Goal: Communication & Community: Connect with others

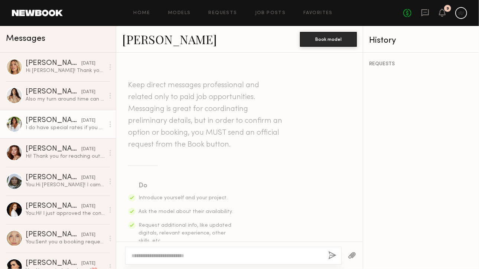
scroll to position [362, 0]
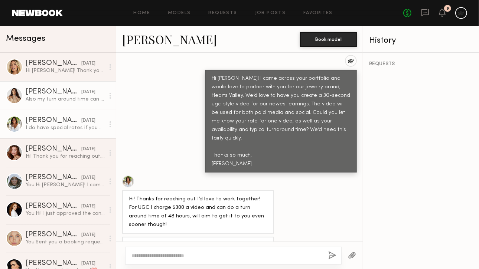
click at [50, 89] on div "[PERSON_NAME]" at bounding box center [54, 91] width 56 height 7
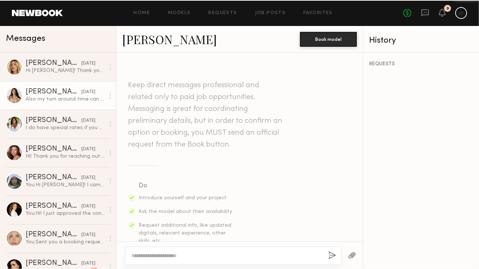
scroll to position [411, 0]
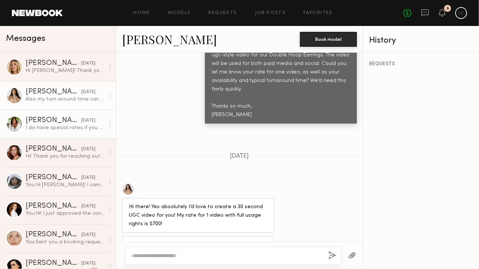
click at [72, 129] on div "I do have special rates if you are interested in working together on a frequent…" at bounding box center [65, 127] width 79 height 7
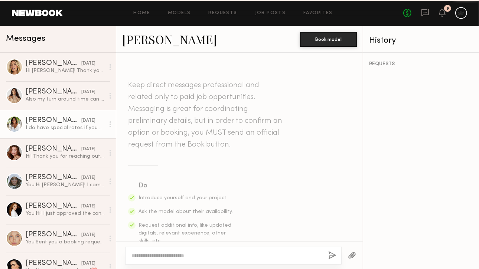
scroll to position [362, 0]
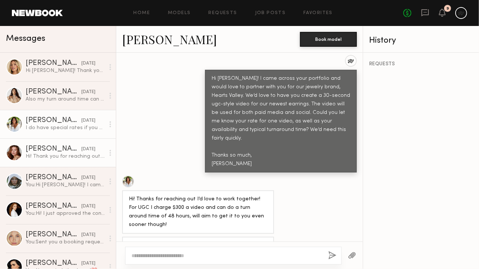
click at [70, 159] on div "Hi! Thank you for reaching out. My rate for full usage is $500 and I can get it…" at bounding box center [65, 156] width 79 height 7
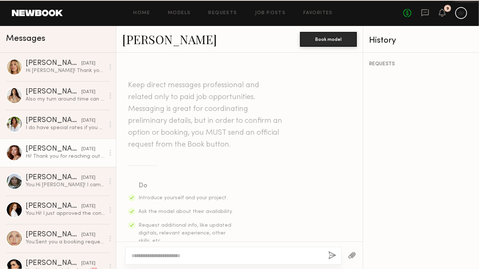
scroll to position [301, 0]
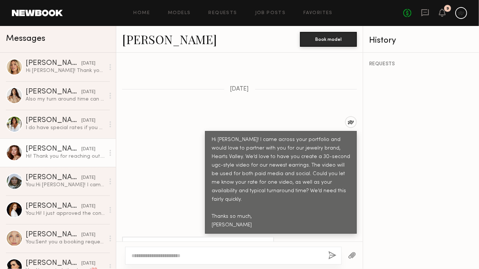
click at [164, 41] on link "Eleena M." at bounding box center [169, 39] width 95 height 16
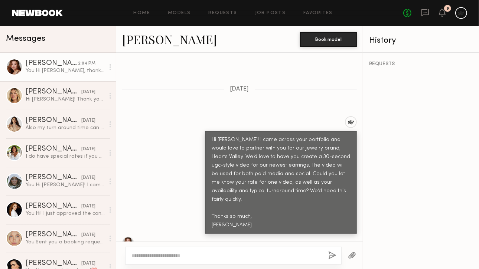
scroll to position [614, 0]
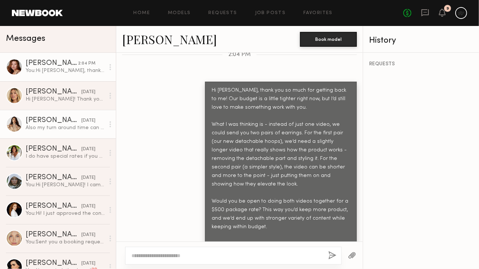
click at [48, 117] on div "Jenn L." at bounding box center [54, 120] width 56 height 7
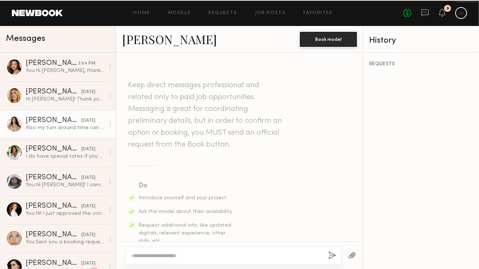
scroll to position [411, 0]
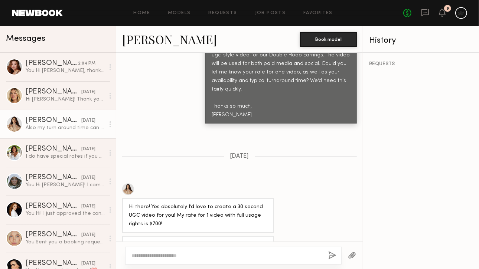
click at [147, 37] on link "Jenn L." at bounding box center [169, 39] width 95 height 16
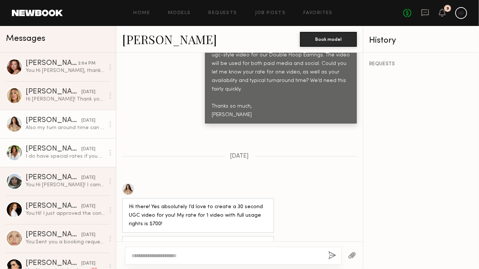
click at [68, 158] on div "I do have special rates if you are interested in working together on a frequent…" at bounding box center [65, 156] width 79 height 7
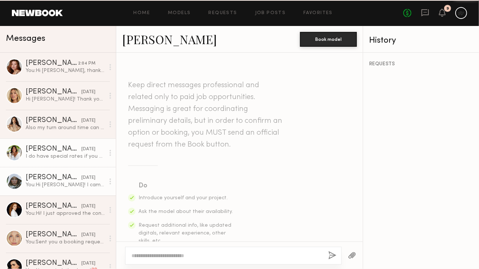
scroll to position [362, 0]
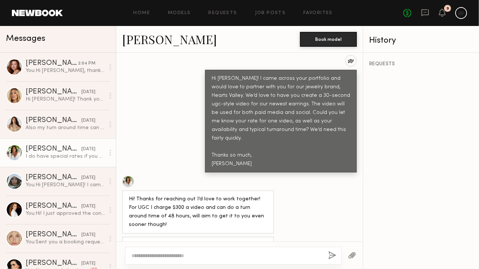
click at [130, 175] on div at bounding box center [128, 181] width 12 height 12
click at [212, 256] on textarea at bounding box center [226, 255] width 191 height 7
paste textarea "**********"
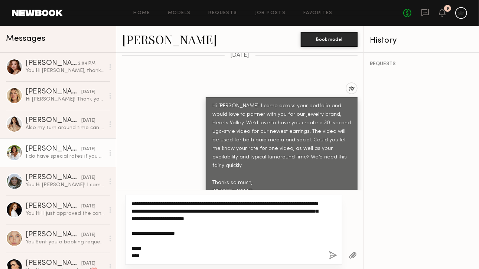
scroll to position [325, 0]
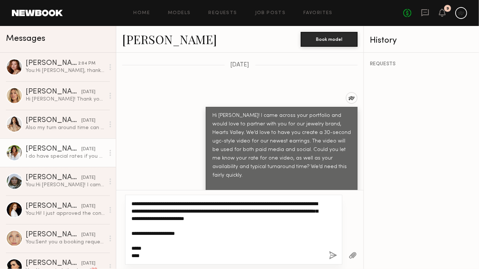
drag, startPoint x: 161, startPoint y: 204, endPoint x: 142, endPoint y: 204, distance: 18.9
click at [142, 204] on textarea "**********" at bounding box center [226, 229] width 191 height 59
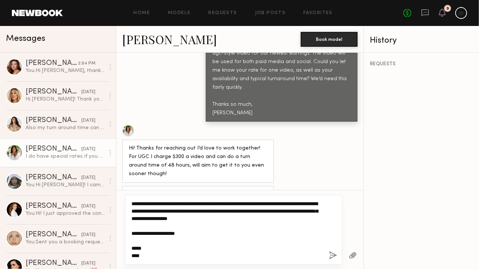
type textarea "**********"
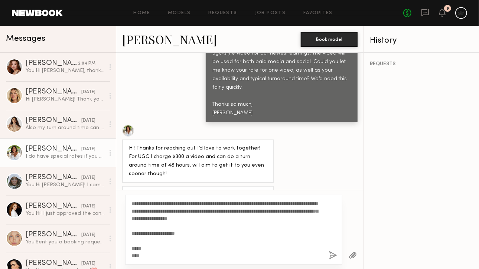
click at [334, 256] on button "button" at bounding box center [333, 255] width 8 height 9
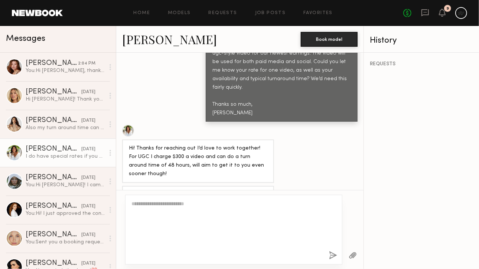
scroll to position [566, 0]
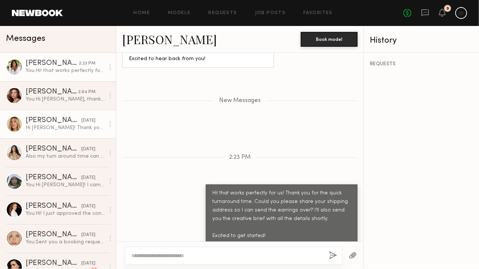
click at [54, 124] on div "Hailey M." at bounding box center [54, 120] width 56 height 7
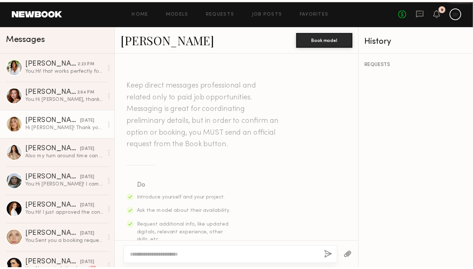
scroll to position [444, 0]
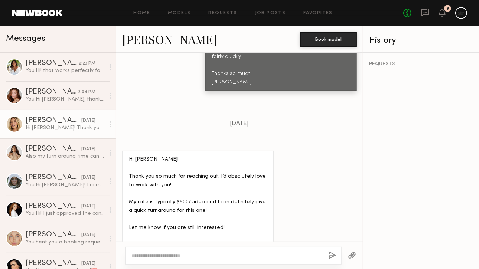
click at [159, 41] on link "Hailey M." at bounding box center [169, 39] width 95 height 16
click at [25, 17] on header "Home Models Requests Job Posts Favorites Sign Out No fees up to $5,000 9" at bounding box center [239, 13] width 479 height 26
click at [189, 14] on link "Models" at bounding box center [179, 13] width 23 height 5
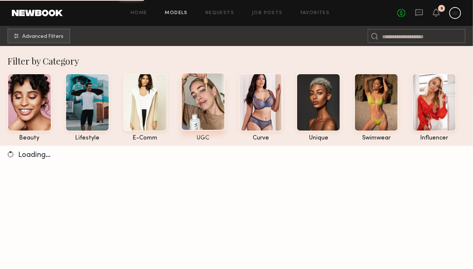
click at [195, 116] on div at bounding box center [203, 102] width 44 height 58
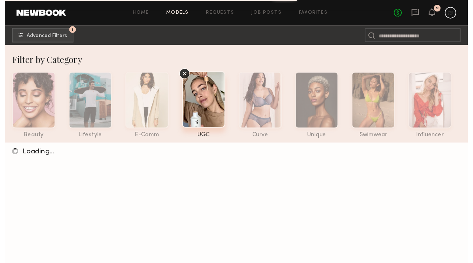
scroll to position [147, 0]
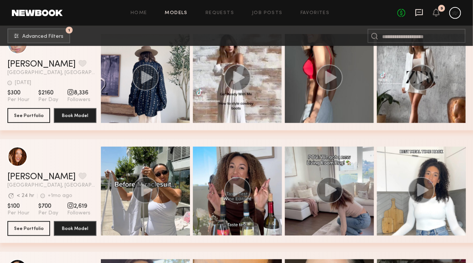
click at [418, 10] on icon at bounding box center [419, 13] width 8 height 8
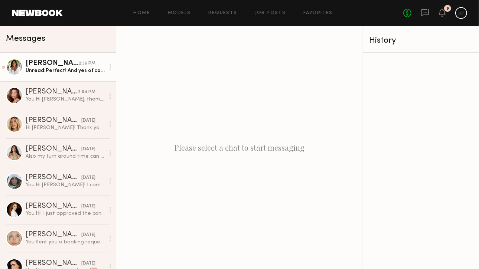
click at [68, 72] on div "Unread: Perfect! And yes of course, I always try to be as accommodating as poss…" at bounding box center [65, 70] width 79 height 7
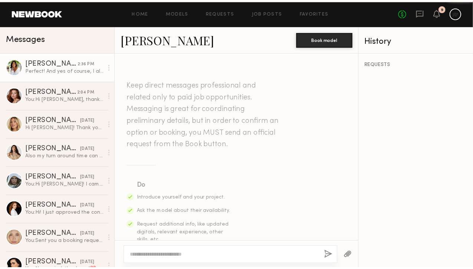
scroll to position [569, 0]
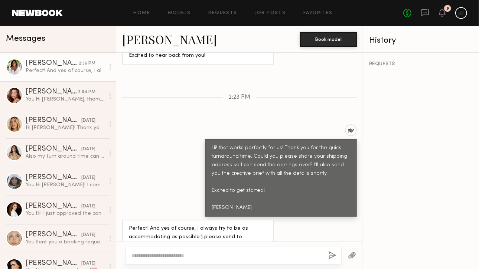
click at [176, 247] on div at bounding box center [233, 256] width 216 height 18
click at [178, 251] on div at bounding box center [233, 256] width 216 height 18
click at [180, 257] on textarea at bounding box center [226, 255] width 191 height 7
click at [460, 15] on div at bounding box center [461, 13] width 12 height 12
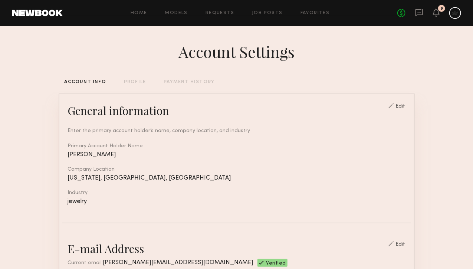
click at [124, 85] on div "PROFILE" at bounding box center [135, 82] width 22 height 5
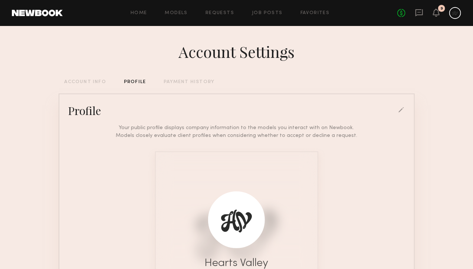
click at [254, 196] on div at bounding box center [236, 219] width 57 height 57
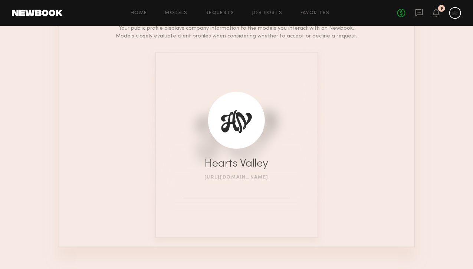
scroll to position [100, 0]
click at [241, 137] on div at bounding box center [236, 120] width 57 height 57
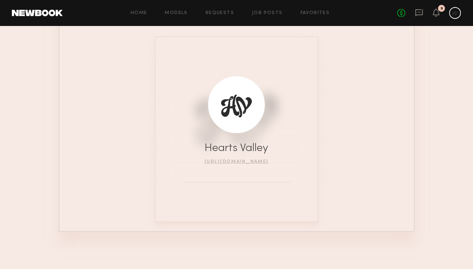
scroll to position [0, 0]
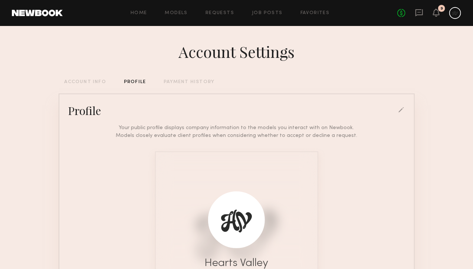
click at [405, 112] on div at bounding box center [401, 110] width 7 height 7
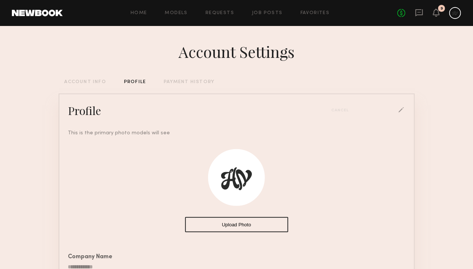
click at [262, 231] on button "Upload Photo" at bounding box center [236, 224] width 103 height 15
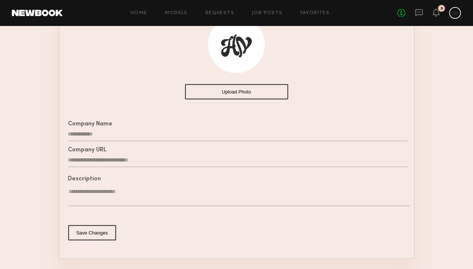
scroll to position [133, 0]
click at [260, 93] on button "Upload Photo" at bounding box center [236, 91] width 103 height 15
click at [82, 232] on button "Save Changes" at bounding box center [92, 232] width 48 height 15
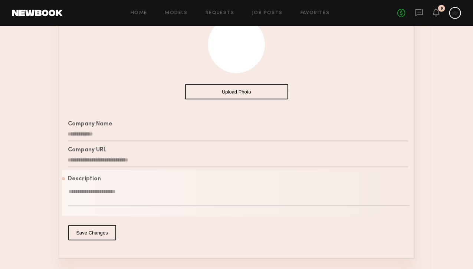
click at [83, 240] on button "Save Changes" at bounding box center [92, 232] width 48 height 15
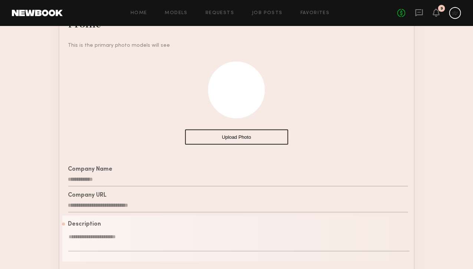
scroll to position [87, 0]
click at [88, 247] on textarea at bounding box center [238, 243] width 341 height 18
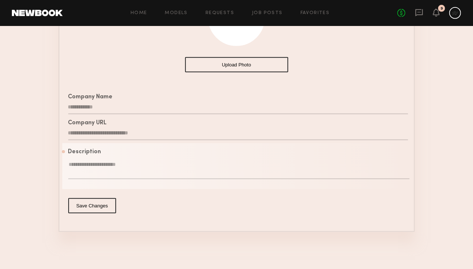
paste textarea "**********"
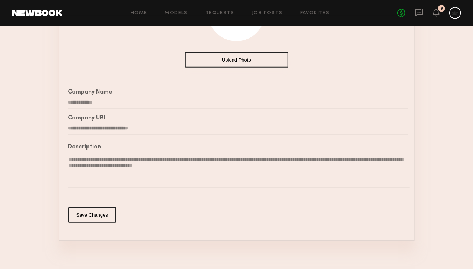
type textarea "**********"
click at [86, 211] on div "Save Changes" at bounding box center [236, 214] width 349 height 33
click at [86, 219] on button "Save Changes" at bounding box center [92, 214] width 48 height 15
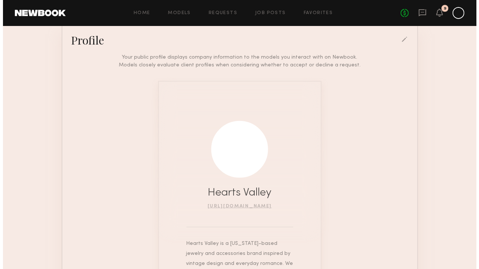
scroll to position [0, 0]
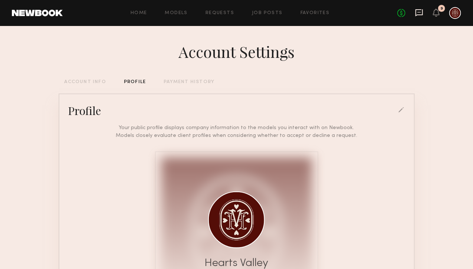
click at [415, 16] on icon at bounding box center [419, 13] width 8 height 8
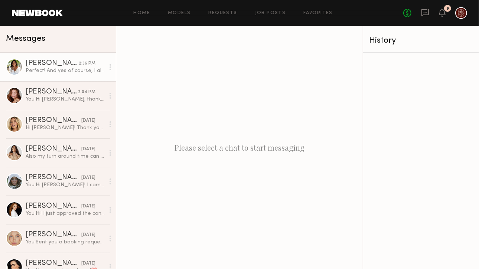
click at [63, 66] on div "[PERSON_NAME]" at bounding box center [52, 63] width 53 height 7
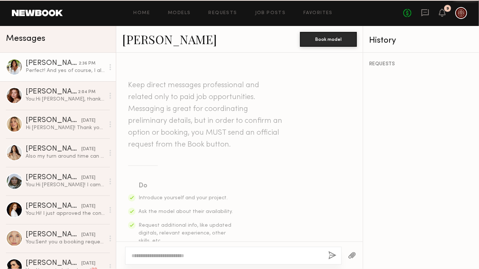
scroll to position [569, 0]
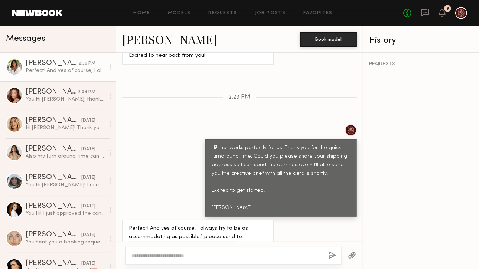
drag, startPoint x: 234, startPoint y: 210, endPoint x: 220, endPoint y: 218, distance: 16.9
click at [220, 224] on div "Perfect! And yes of course, I always try to be as accommodating as possible:) p…" at bounding box center [198, 241] width 138 height 34
copy div "201 e Angeleno Ave #406 Burbank ca 91502"
click at [177, 224] on div "Perfect! And yes of course, I always try to be as accommodating as possible:) p…" at bounding box center [198, 241] width 138 height 34
drag, startPoint x: 120, startPoint y: 36, endPoint x: 186, endPoint y: 38, distance: 66.1
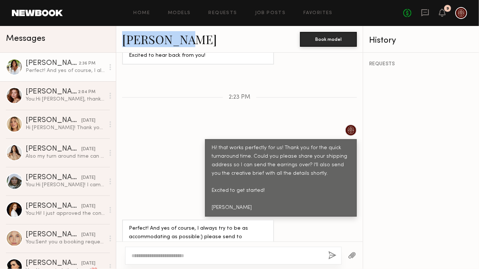
click at [186, 38] on div "AnnaNoel O. Book model" at bounding box center [239, 39] width 246 height 27
copy link "AnnaNoel O"
drag, startPoint x: 128, startPoint y: 226, endPoint x: 200, endPoint y: 224, distance: 72.0
click at [200, 224] on div "Perfect! And yes of course, I always try to be as accommodating as possible:) p…" at bounding box center [198, 241] width 152 height 43
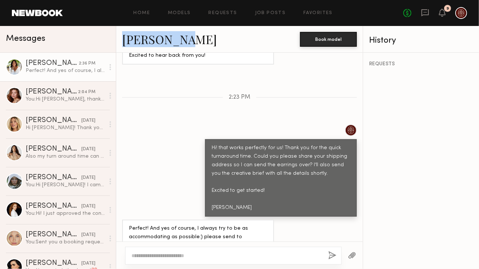
copy div "deliver to front door only"
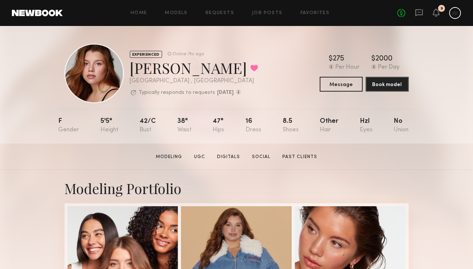
click at [230, 55] on div "EXPERIENCED Online 7hr ago" at bounding box center [194, 53] width 128 height 7
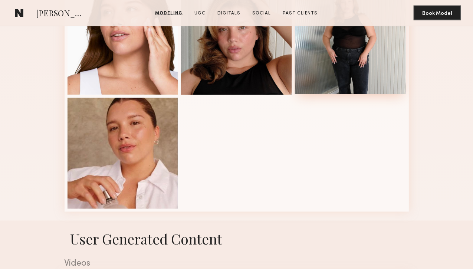
scroll to position [631, 0]
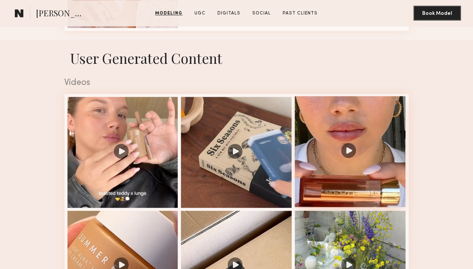
click at [347, 207] on div at bounding box center [350, 151] width 111 height 111
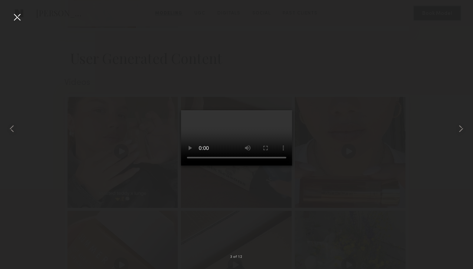
click at [16, 14] on div at bounding box center [17, 17] width 12 height 12
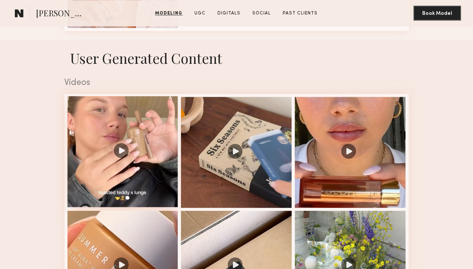
click at [106, 207] on div at bounding box center [123, 151] width 111 height 111
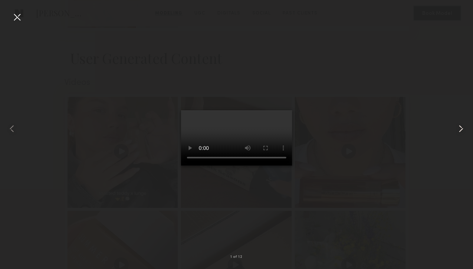
click at [460, 126] on common-icon at bounding box center [461, 129] width 12 height 12
click at [463, 124] on common-icon at bounding box center [461, 129] width 12 height 12
click at [462, 127] on common-icon at bounding box center [461, 129] width 12 height 12
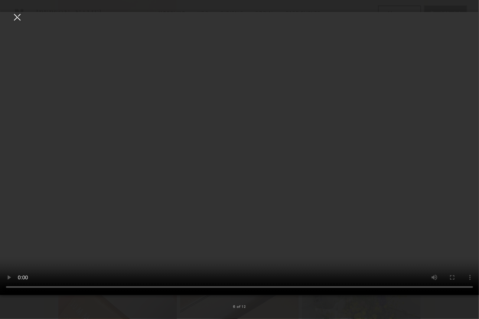
click at [436, 160] on video at bounding box center [239, 153] width 479 height 283
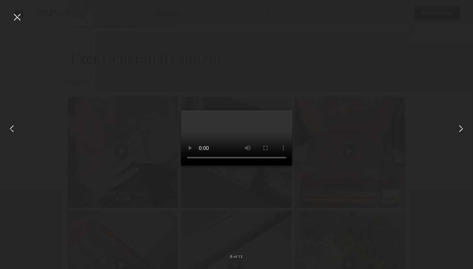
click at [465, 130] on common-icon at bounding box center [461, 129] width 12 height 12
click at [465, 129] on common-icon at bounding box center [461, 129] width 12 height 12
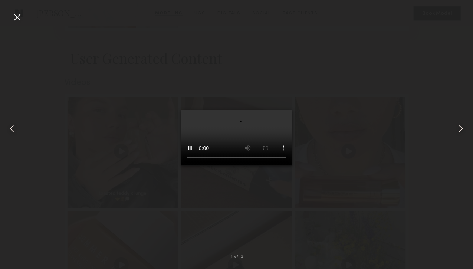
click at [464, 129] on common-icon at bounding box center [461, 129] width 12 height 12
click at [19, 18] on div at bounding box center [17, 17] width 12 height 12
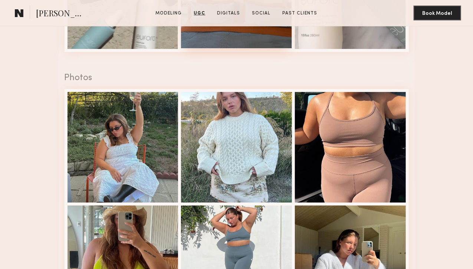
scroll to position [1187, 0]
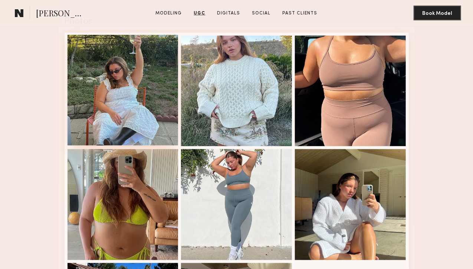
click at [151, 146] on div at bounding box center [123, 90] width 111 height 111
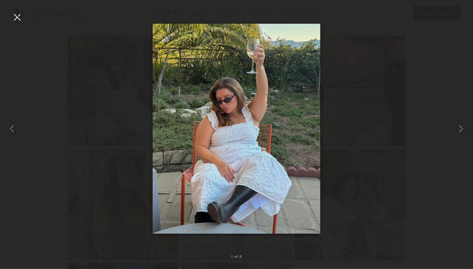
click at [403, 99] on div at bounding box center [236, 128] width 473 height 233
click at [468, 129] on div at bounding box center [463, 128] width 19 height 233
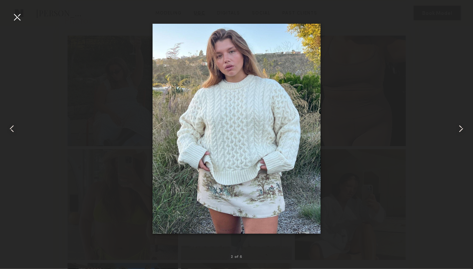
click at [467, 128] on common-icon at bounding box center [461, 129] width 12 height 12
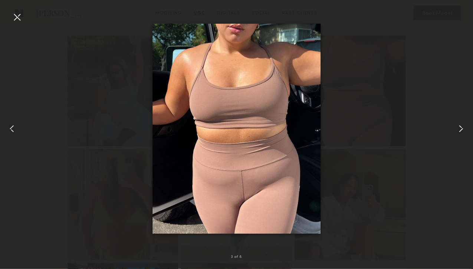
click at [467, 127] on common-icon at bounding box center [461, 129] width 12 height 12
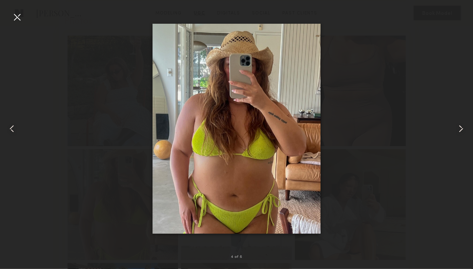
click at [465, 128] on common-icon at bounding box center [461, 129] width 12 height 12
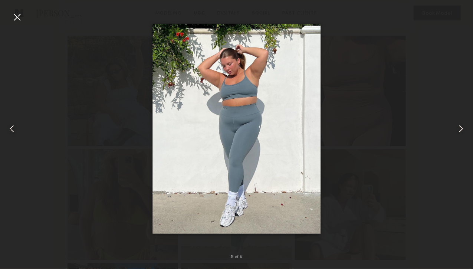
click at [465, 128] on common-icon at bounding box center [461, 129] width 12 height 12
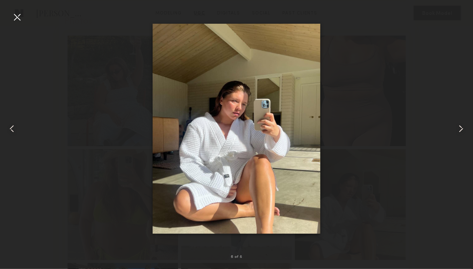
click at [465, 128] on common-icon at bounding box center [461, 129] width 12 height 12
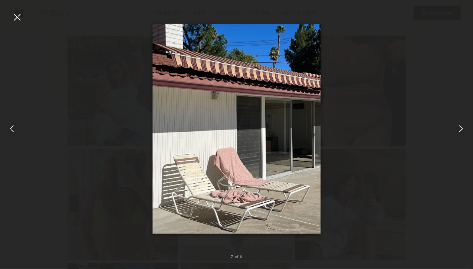
click at [465, 128] on common-icon at bounding box center [461, 129] width 12 height 12
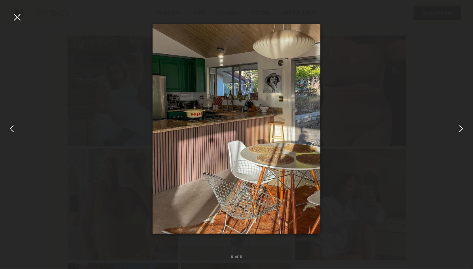
click at [465, 128] on common-icon at bounding box center [461, 129] width 12 height 12
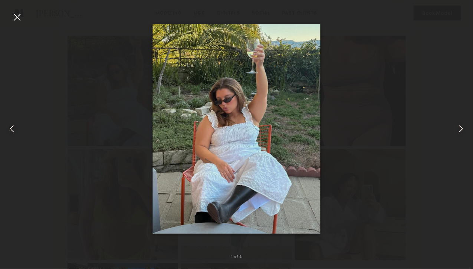
click at [465, 128] on common-icon at bounding box center [461, 129] width 12 height 12
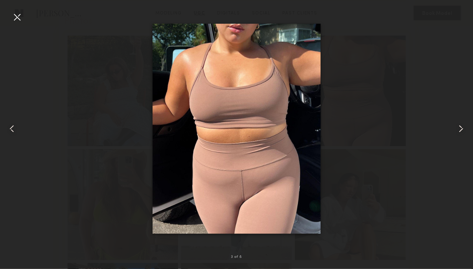
click at [19, 19] on div at bounding box center [17, 17] width 12 height 12
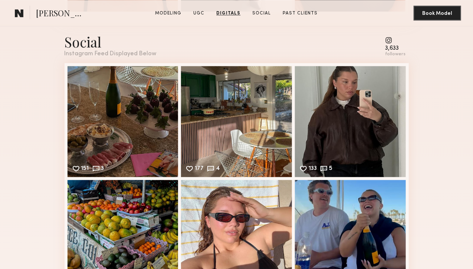
scroll to position [1966, 0]
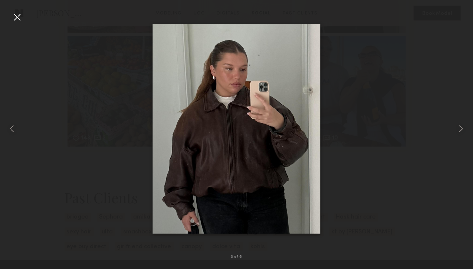
click at [11, 15] on div at bounding box center [17, 17] width 12 height 12
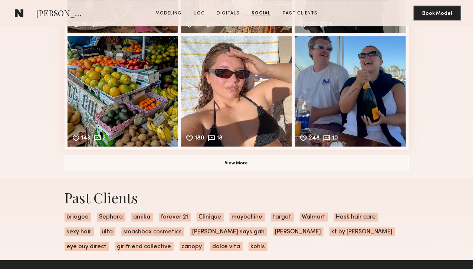
drag, startPoint x: 427, startPoint y: 102, endPoint x: 401, endPoint y: 97, distance: 25.8
click at [418, 102] on div "Social Instagram Feed Displayed Below 3,633 followers 151 3 Likes & comments di…" at bounding box center [236, 29] width 473 height 300
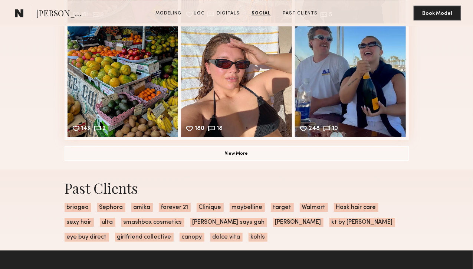
scroll to position [2152, 0]
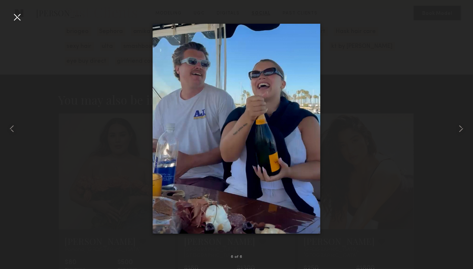
click at [350, 104] on div at bounding box center [236, 128] width 473 height 233
click at [463, 127] on common-icon at bounding box center [461, 129] width 12 height 12
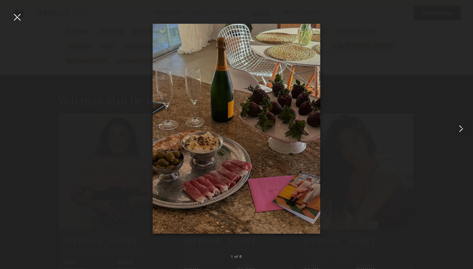
click at [463, 127] on common-icon at bounding box center [461, 129] width 12 height 12
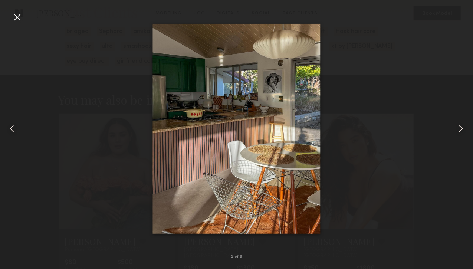
click at [463, 127] on common-icon at bounding box center [461, 129] width 12 height 12
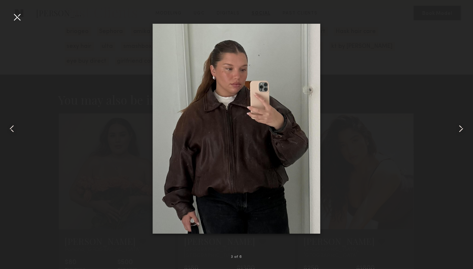
click at [463, 127] on common-icon at bounding box center [461, 129] width 12 height 12
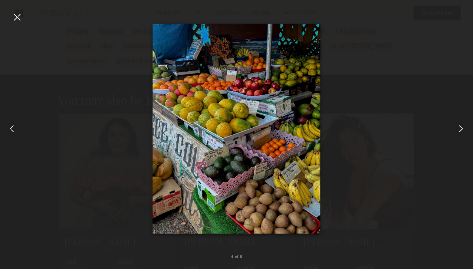
click at [17, 15] on div at bounding box center [17, 17] width 12 height 12
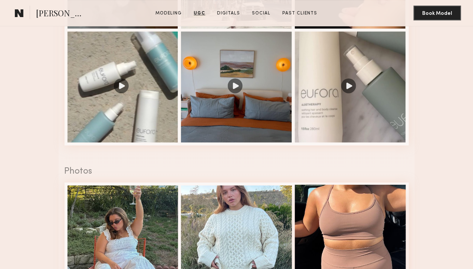
scroll to position [1002, 0]
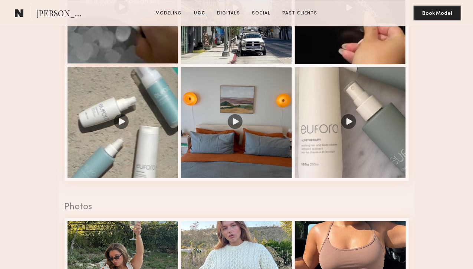
click at [109, 64] on div at bounding box center [123, 8] width 111 height 111
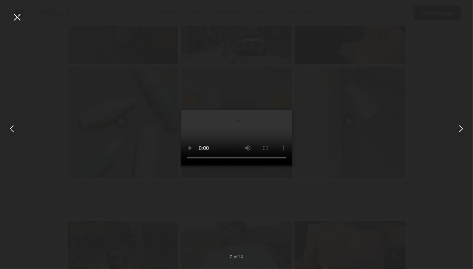
click at [6, 130] on common-icon at bounding box center [12, 129] width 12 height 12
click at [7, 130] on common-icon at bounding box center [12, 129] width 12 height 12
click at [12, 132] on common-icon at bounding box center [12, 129] width 12 height 12
click at [13, 20] on div at bounding box center [17, 17] width 12 height 12
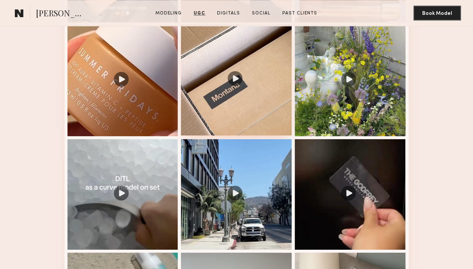
scroll to position [705, 0]
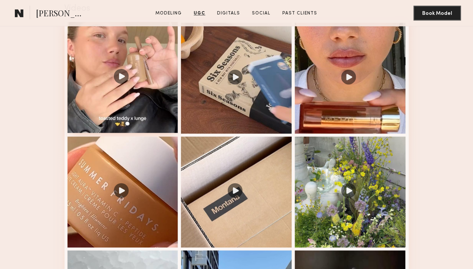
click at [125, 122] on div at bounding box center [123, 77] width 111 height 111
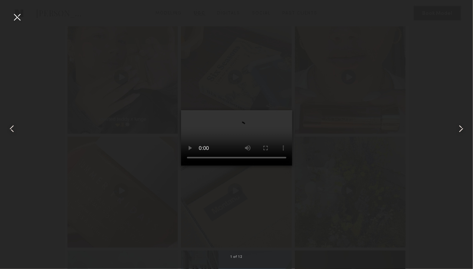
click at [20, 17] on div at bounding box center [17, 17] width 12 height 12
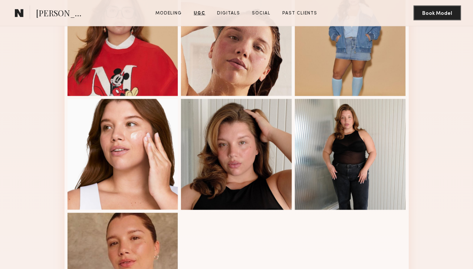
scroll to position [334, 0]
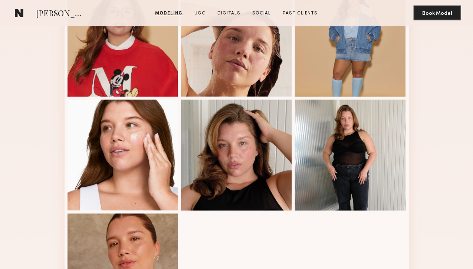
click at [0, 0] on button "Message" at bounding box center [0, 0] width 0 height 0
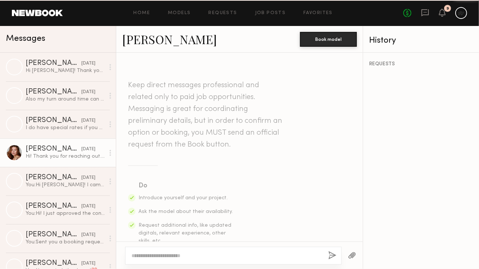
scroll to position [301, 0]
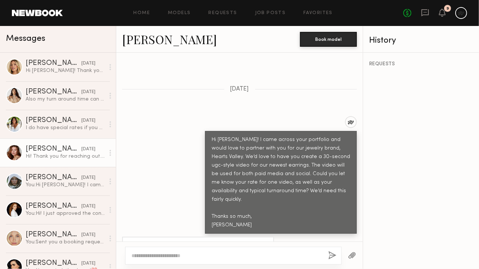
click at [148, 249] on div at bounding box center [233, 256] width 216 height 18
click at [165, 251] on div at bounding box center [233, 256] width 216 height 18
click at [155, 259] on textarea at bounding box center [226, 255] width 191 height 7
paste textarea "**********"
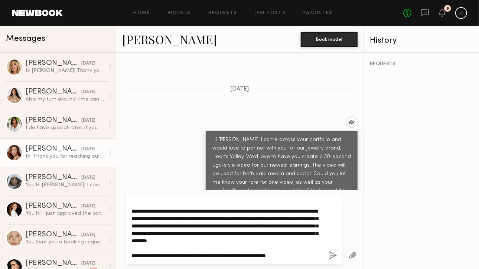
scroll to position [0, 0]
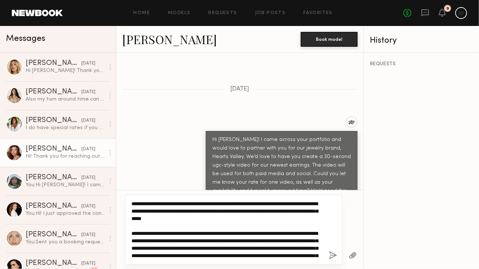
drag, startPoint x: 257, startPoint y: 203, endPoint x: 207, endPoint y: 214, distance: 51.3
click at [207, 214] on textarea "**********" at bounding box center [226, 229] width 191 height 59
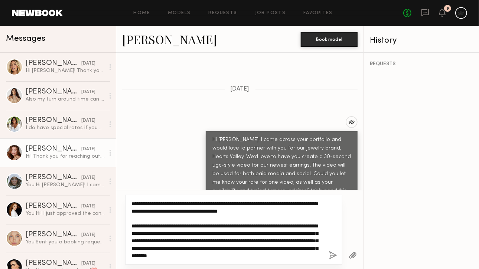
click at [185, 226] on textarea "**********" at bounding box center [226, 229] width 191 height 59
click at [261, 241] on textarea "**********" at bounding box center [226, 229] width 191 height 59
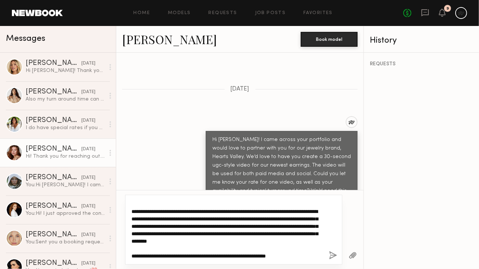
scroll to position [22, 0]
click at [226, 234] on textarea "**********" at bounding box center [226, 229] width 191 height 59
click at [312, 254] on textarea "**********" at bounding box center [226, 229] width 191 height 59
paste textarea "**********"
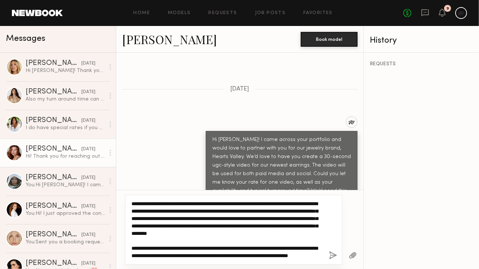
scroll to position [51, 0]
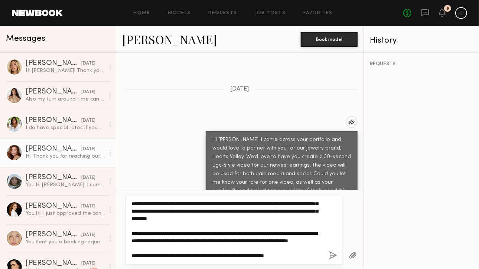
click at [201, 257] on textarea "**********" at bounding box center [226, 229] width 191 height 59
type textarea "**********"
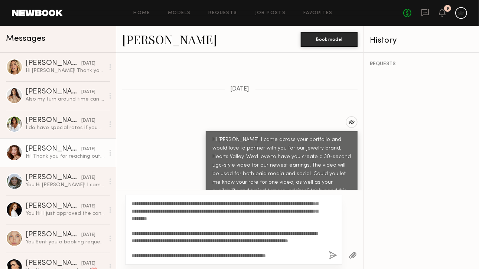
click at [330, 254] on button "button" at bounding box center [333, 255] width 8 height 9
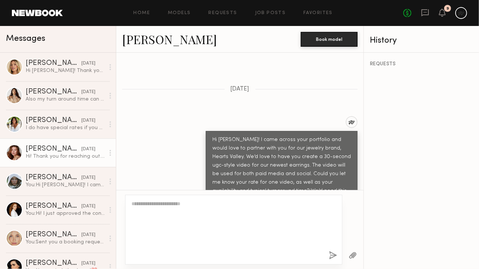
scroll to position [0, 0]
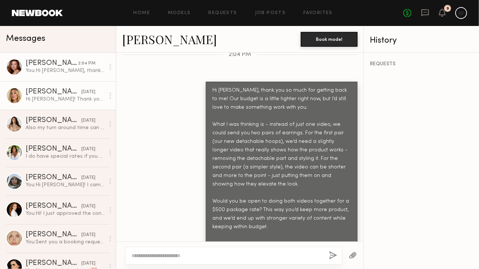
click at [81, 85] on link "Hailey M. yesterday Hi Anna! Thank you so much for reaching out. I’d absolutely…" at bounding box center [58, 95] width 116 height 29
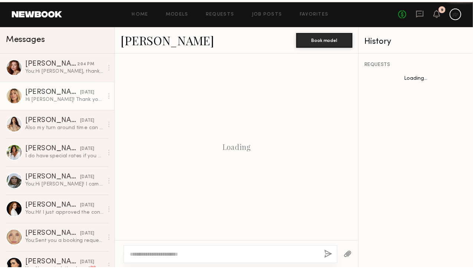
scroll to position [444, 0]
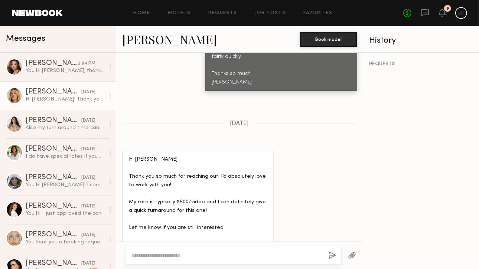
click at [135, 56] on div "Hi Hailey! I came across your portfolio and would love to partner with you for …" at bounding box center [239, 32] width 246 height 118
click at [22, 93] on div at bounding box center [14, 95] width 17 height 17
click at [262, 12] on link "Job Posts" at bounding box center [270, 13] width 31 height 5
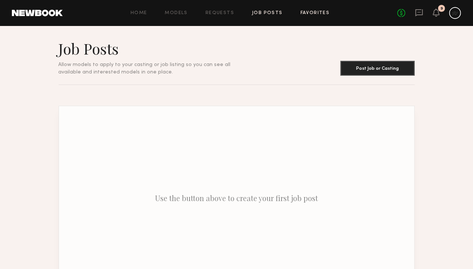
click at [318, 11] on link "Favorites" at bounding box center [314, 13] width 29 height 5
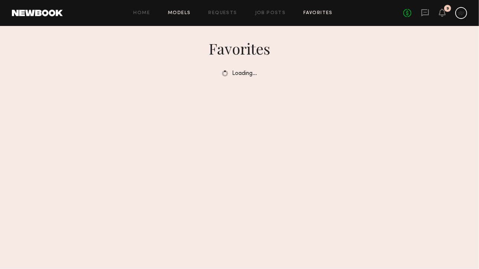
click at [177, 14] on link "Models" at bounding box center [179, 13] width 23 height 5
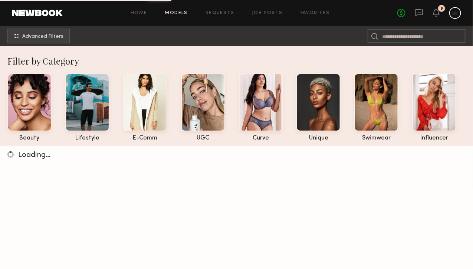
click at [316, 7] on div "Home Models Requests Job Posts Favorites Sign Out No fees up to $5,000 9" at bounding box center [262, 13] width 398 height 12
click at [315, 14] on link "Favorites" at bounding box center [314, 13] width 29 height 5
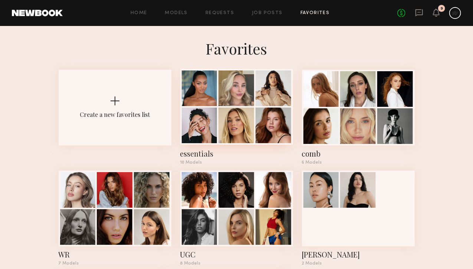
click at [248, 133] on div at bounding box center [237, 126] width 36 height 36
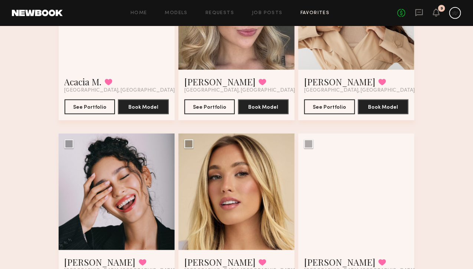
scroll to position [185, 0]
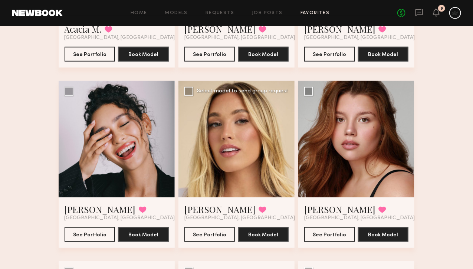
click at [237, 147] on div at bounding box center [236, 139] width 116 height 116
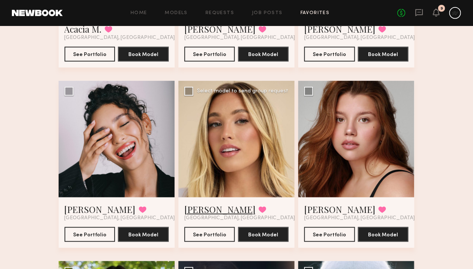
click at [195, 215] on link "[PERSON_NAME]" at bounding box center [219, 209] width 71 height 12
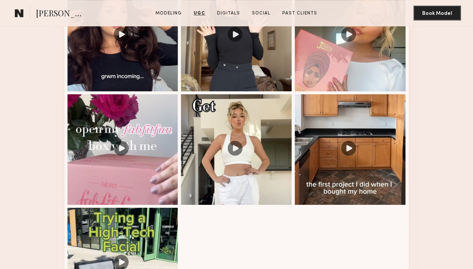
scroll to position [705, 0]
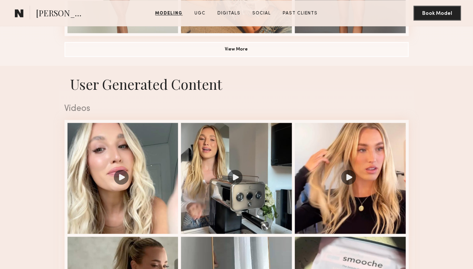
scroll to position [668, 0]
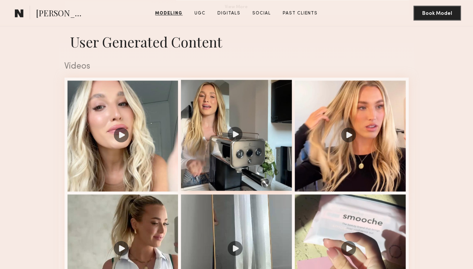
click at [234, 191] on div at bounding box center [236, 135] width 111 height 111
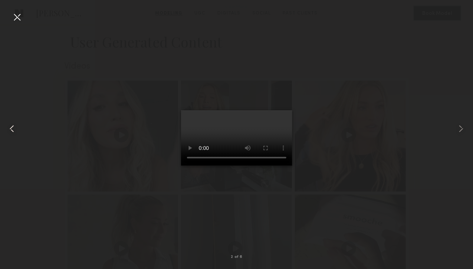
click at [10, 130] on common-icon at bounding box center [12, 129] width 12 height 12
click at [460, 145] on div at bounding box center [463, 128] width 19 height 233
click at [460, 133] on common-icon at bounding box center [461, 129] width 12 height 12
click at [460, 126] on common-icon at bounding box center [461, 129] width 12 height 12
click at [456, 132] on common-icon at bounding box center [461, 129] width 12 height 12
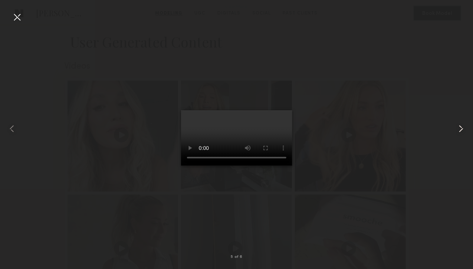
click at [456, 132] on common-icon at bounding box center [461, 129] width 12 height 12
click at [11, 15] on div at bounding box center [17, 17] width 12 height 12
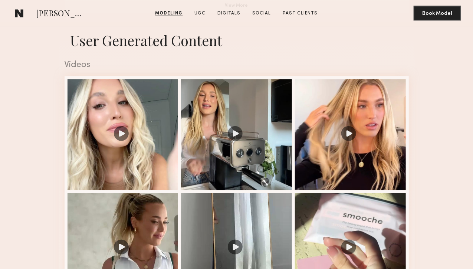
scroll to position [660, 0]
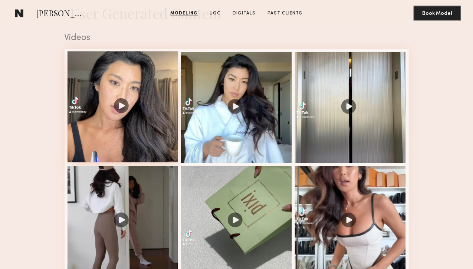
scroll to position [779, 0]
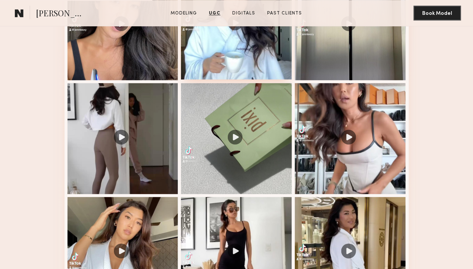
click at [227, 79] on div at bounding box center [236, 23] width 111 height 111
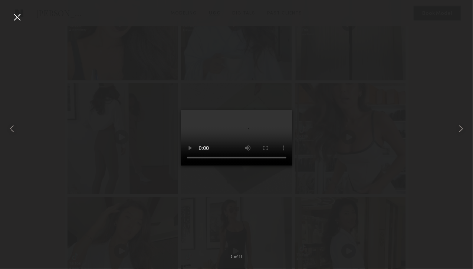
click at [246, 159] on video at bounding box center [236, 138] width 111 height 56
click at [414, 63] on div at bounding box center [236, 128] width 473 height 233
click at [22, 31] on div at bounding box center [236, 128] width 473 height 233
click at [20, 22] on div at bounding box center [17, 17] width 12 height 12
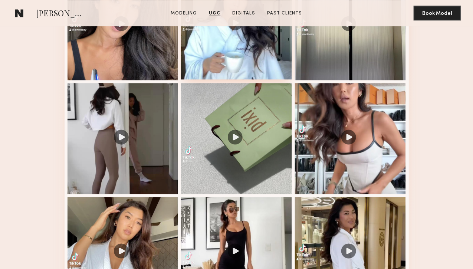
click at [220, 62] on div at bounding box center [236, 23] width 111 height 111
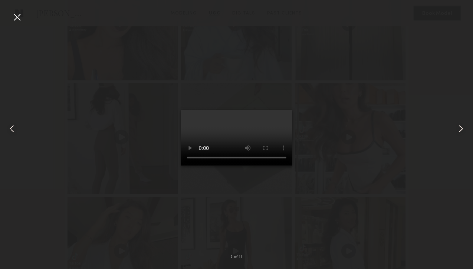
click at [383, 59] on div at bounding box center [236, 128] width 473 height 233
click at [464, 127] on common-icon at bounding box center [461, 129] width 12 height 12
click at [451, 130] on div at bounding box center [236, 128] width 473 height 233
click at [456, 125] on common-icon at bounding box center [461, 129] width 12 height 12
click at [419, 118] on div at bounding box center [236, 128] width 473 height 233
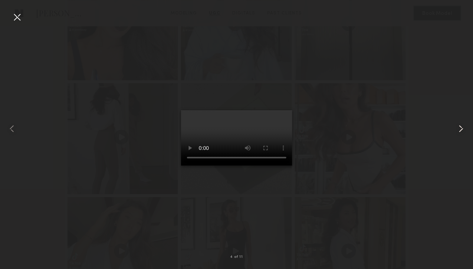
click at [462, 134] on common-icon at bounding box center [461, 129] width 12 height 12
click at [446, 132] on div at bounding box center [236, 128] width 473 height 233
click at [468, 131] on div at bounding box center [463, 128] width 19 height 233
click at [32, 14] on div at bounding box center [236, 128] width 473 height 233
click at [15, 13] on div at bounding box center [17, 17] width 12 height 12
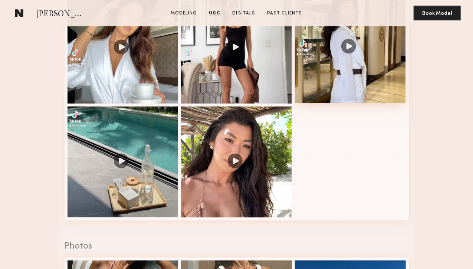
scroll to position [1150, 0]
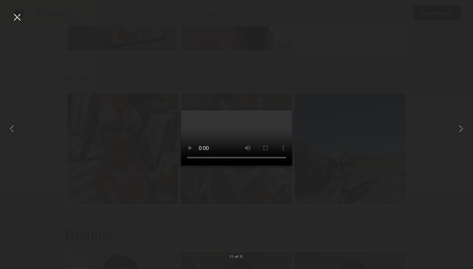
click at [14, 14] on div at bounding box center [17, 17] width 12 height 12
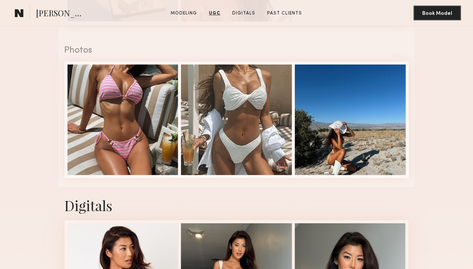
scroll to position [1484, 0]
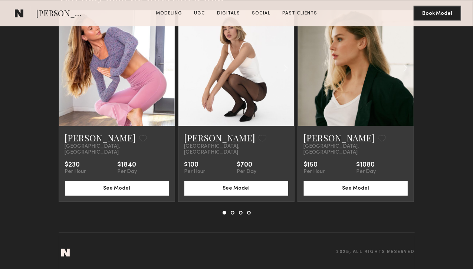
scroll to position [1891, 0]
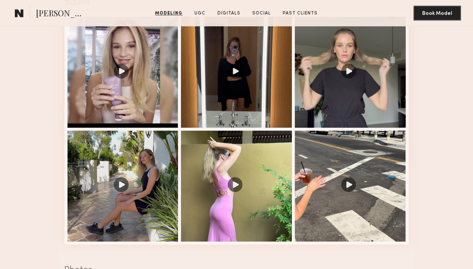
scroll to position [779, 0]
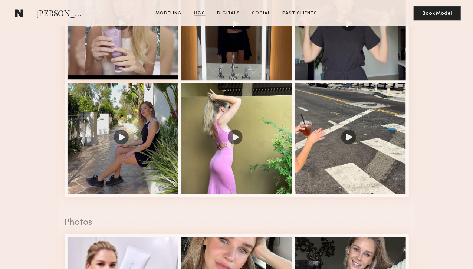
click at [115, 79] on div at bounding box center [123, 23] width 111 height 111
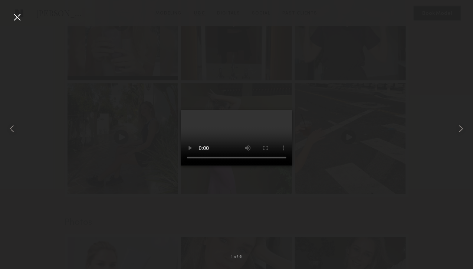
click at [370, 198] on div at bounding box center [236, 128] width 473 height 233
click at [461, 133] on common-icon at bounding box center [461, 129] width 12 height 12
click at [462, 139] on div at bounding box center [463, 128] width 19 height 233
click at [17, 19] on div at bounding box center [17, 17] width 12 height 12
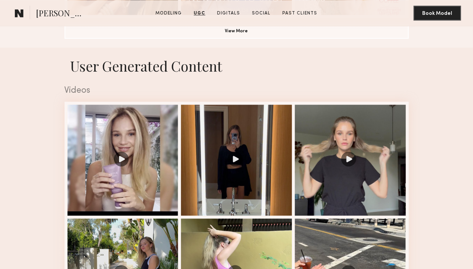
scroll to position [594, 0]
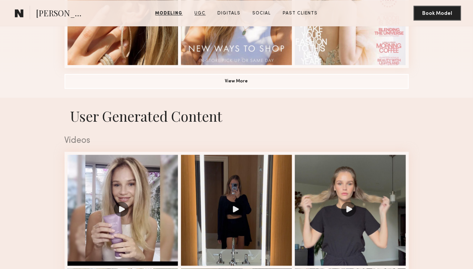
click at [201, 14] on link "UGC" at bounding box center [200, 13] width 17 height 7
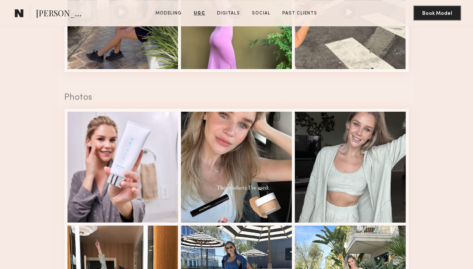
scroll to position [891, 0]
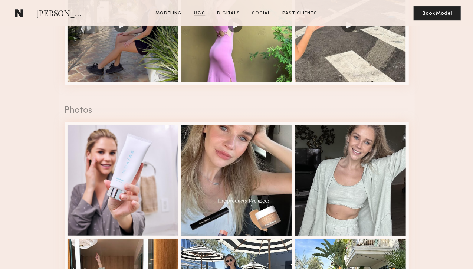
click at [200, 14] on link "UGC" at bounding box center [199, 13] width 17 height 7
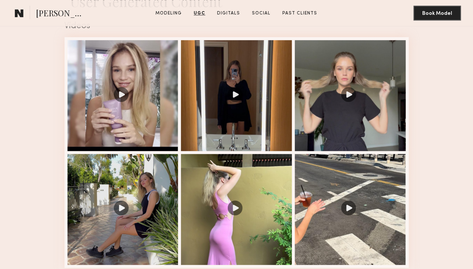
scroll to position [706, 0]
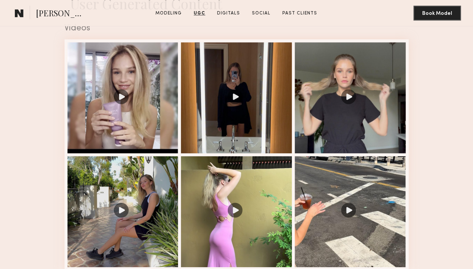
click at [19, 10] on common-icon at bounding box center [19, 13] width 9 height 10
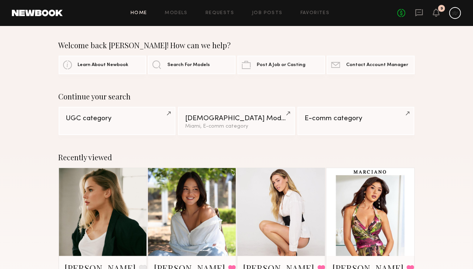
click at [115, 124] on link "UGC category" at bounding box center [117, 120] width 117 height 28
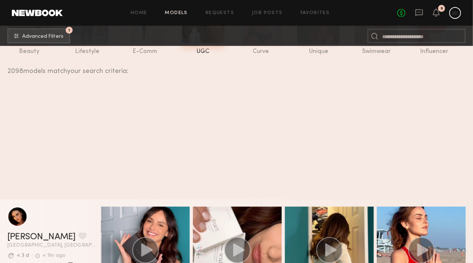
scroll to position [659, 0]
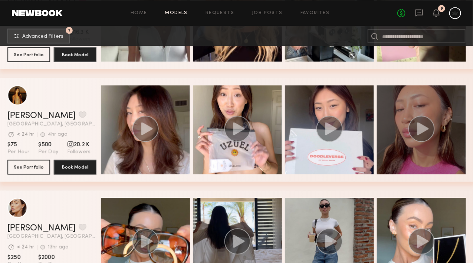
click at [428, 124] on circle "grid" at bounding box center [421, 129] width 26 height 26
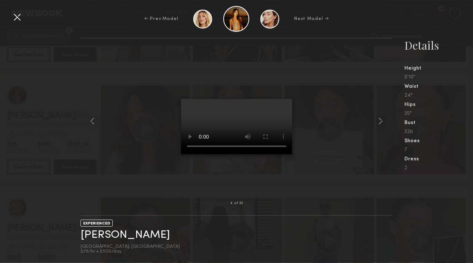
click at [379, 114] on div at bounding box center [237, 120] width 312 height 141
click at [381, 115] on common-icon at bounding box center [381, 121] width 12 height 12
click at [13, 19] on div at bounding box center [17, 17] width 12 height 12
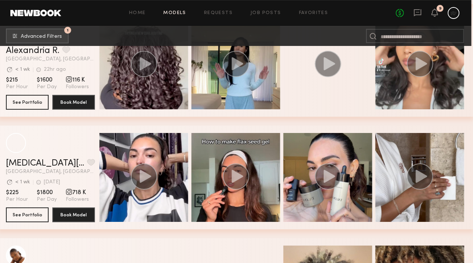
scroll to position [2032, 1]
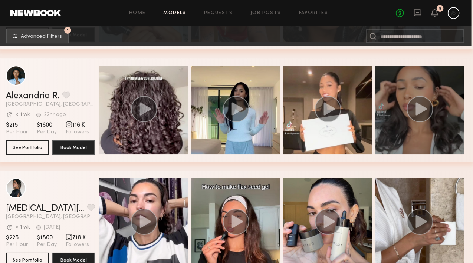
click at [433, 112] on circle "grid" at bounding box center [420, 109] width 26 height 26
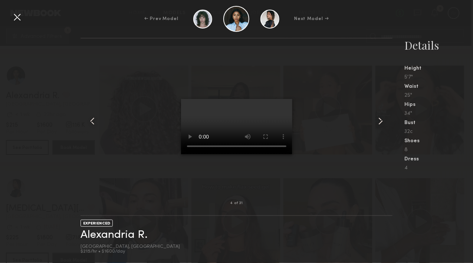
click at [16, 20] on div at bounding box center [17, 17] width 12 height 12
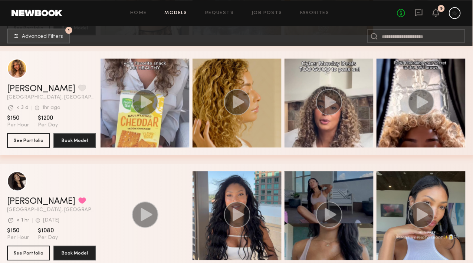
scroll to position [4156, 0]
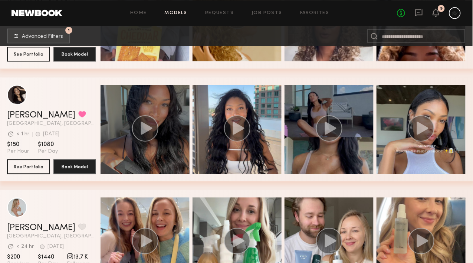
click at [142, 126] on circle "grid" at bounding box center [145, 128] width 26 height 26
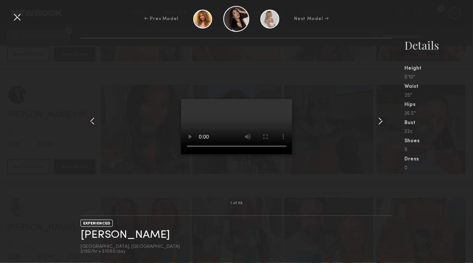
click at [11, 16] on div at bounding box center [17, 17] width 12 height 12
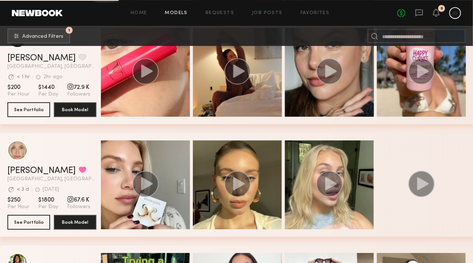
scroll to position [6470, 0]
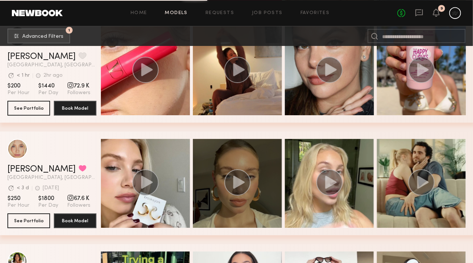
click at [238, 186] on icon "grid" at bounding box center [239, 182] width 12 height 13
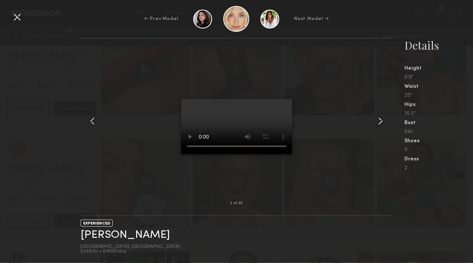
click at [20, 20] on div at bounding box center [17, 17] width 12 height 12
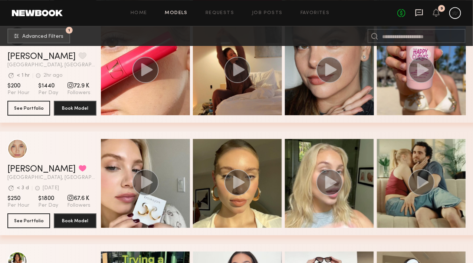
click at [417, 13] on icon at bounding box center [419, 13] width 8 height 8
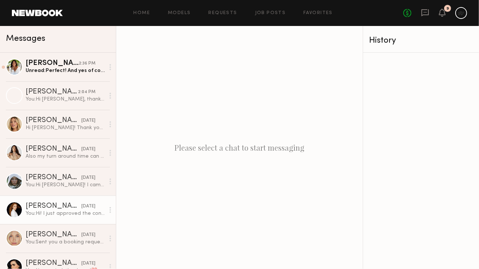
scroll to position [88, 0]
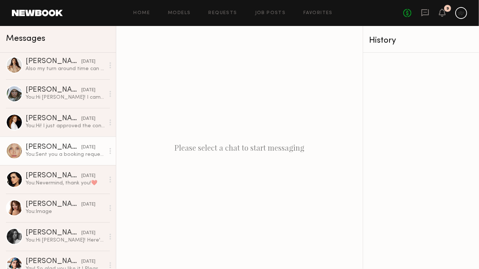
click at [68, 154] on div "You: Sent you a booking request, please accept" at bounding box center [65, 154] width 79 height 7
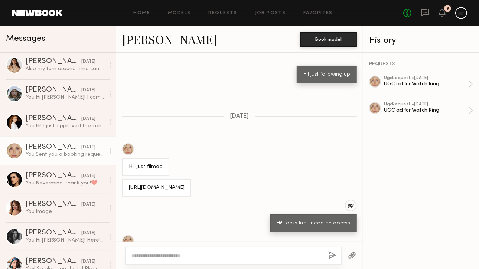
scroll to position [2223, 0]
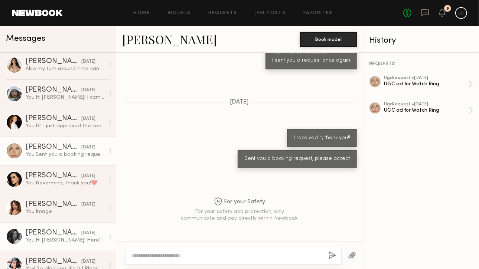
click at [0, 233] on link "[PERSON_NAME] [DATE] You: Hi [PERSON_NAME]! Here's the email: [PERSON_NAME][EMA…" at bounding box center [58, 236] width 116 height 29
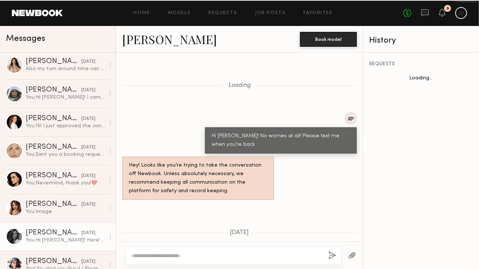
scroll to position [831, 0]
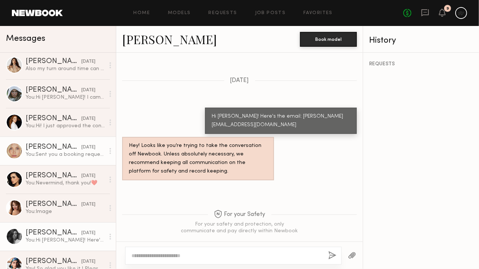
click at [82, 153] on div "You: Sent you a booking request, please accept" at bounding box center [65, 154] width 79 height 7
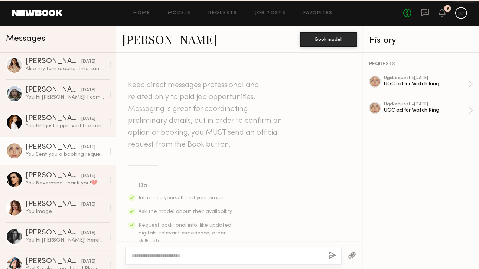
scroll to position [2223, 0]
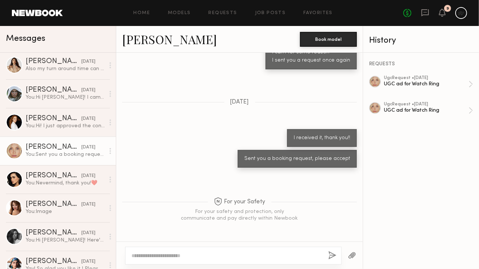
click at [203, 252] on textarea at bounding box center [226, 255] width 191 height 7
type textarea "*********"
